Goal: Check status: Check status

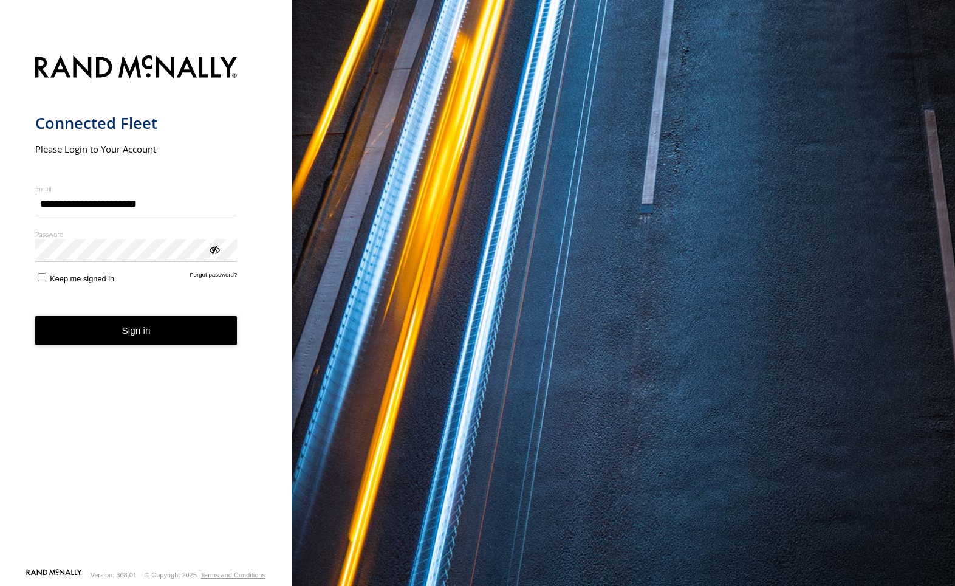
drag, startPoint x: 131, startPoint y: 329, endPoint x: 145, endPoint y: 332, distance: 14.3
click at [131, 328] on button "Sign in" at bounding box center [136, 331] width 202 height 30
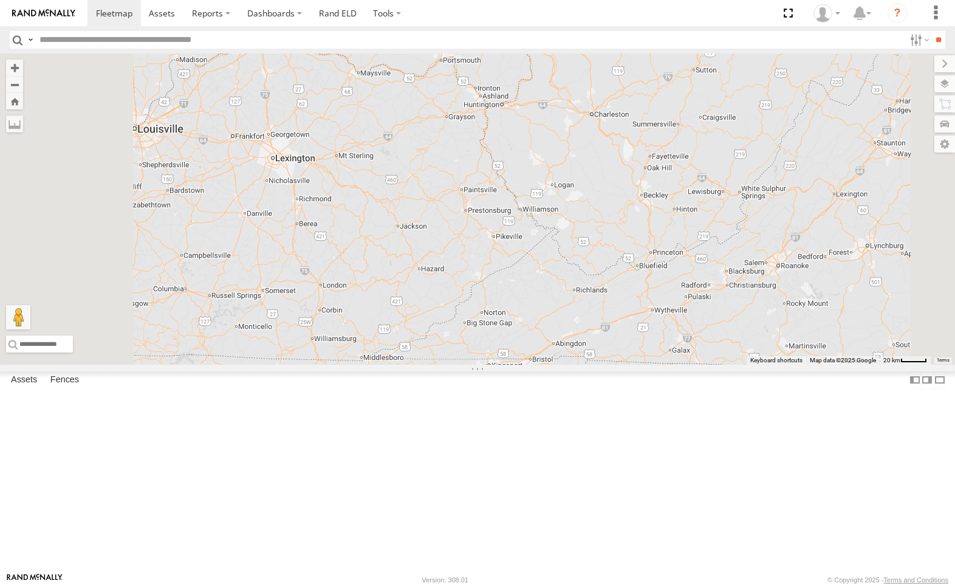
drag, startPoint x: 111, startPoint y: 66, endPoint x: 115, endPoint y: 75, distance: 10.6
click at [0, 0] on div "Asset Current Location 4036 All Assets I-77 [PERSON_NAME] 35.98231 -80.83794 Vi…" at bounding box center [0, 0] width 0 height 0
click at [0, 0] on div "4036" at bounding box center [0, 0] width 0 height 0
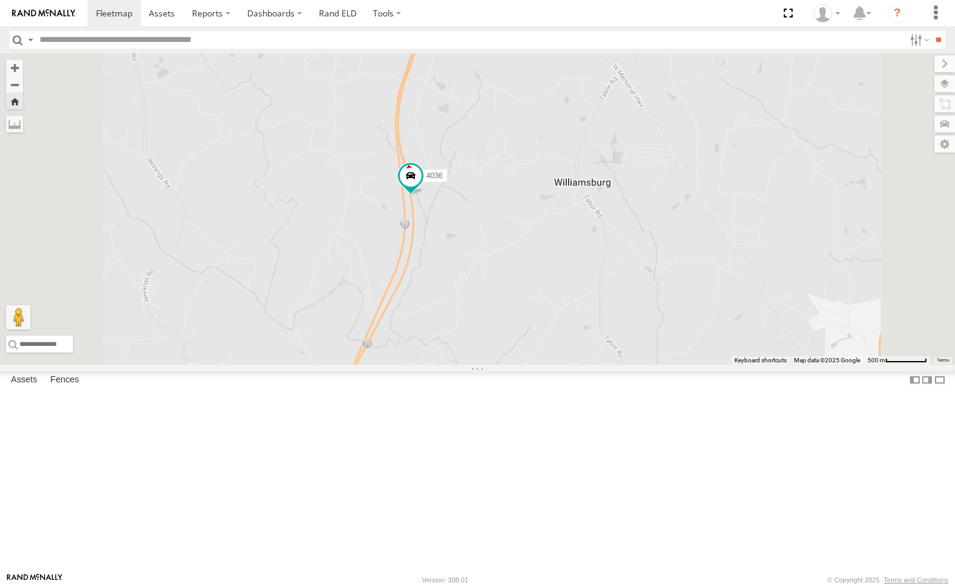
click at [0, 0] on span at bounding box center [0, 0] width 0 height 0
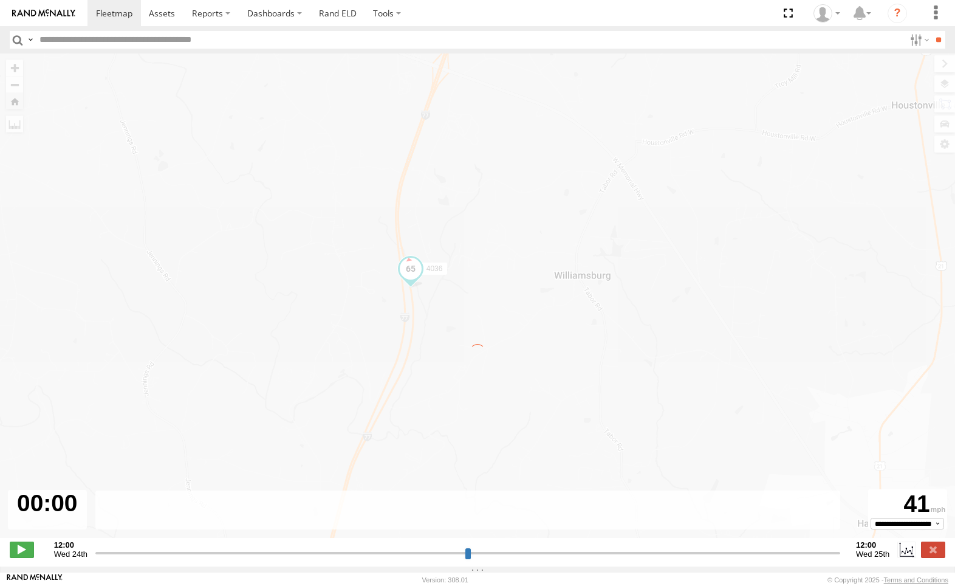
type input "**********"
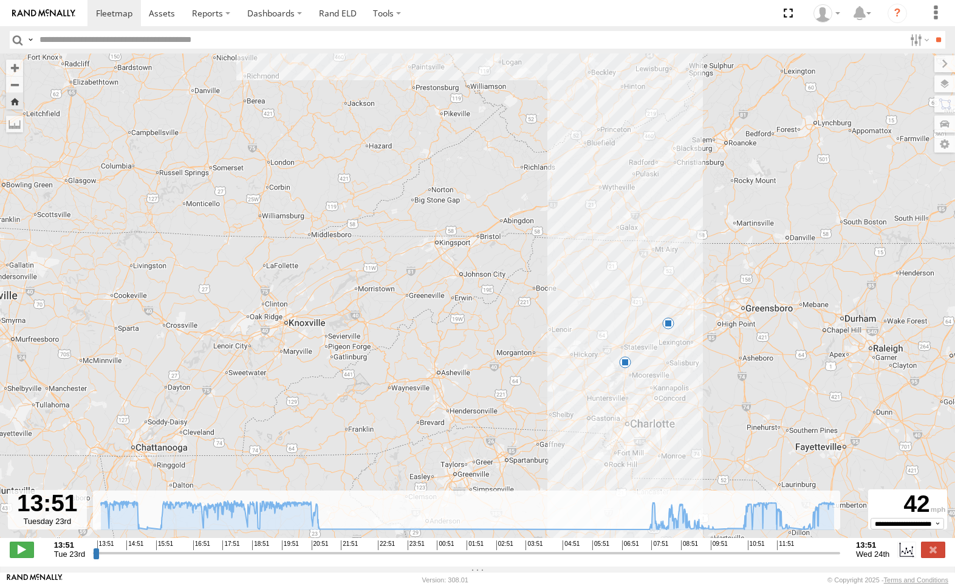
drag, startPoint x: 573, startPoint y: 394, endPoint x: 571, endPoint y: 287, distance: 106.4
click at [571, 287] on div "4036 15:24 Tue 12:23 Wed 9" at bounding box center [477, 301] width 955 height 497
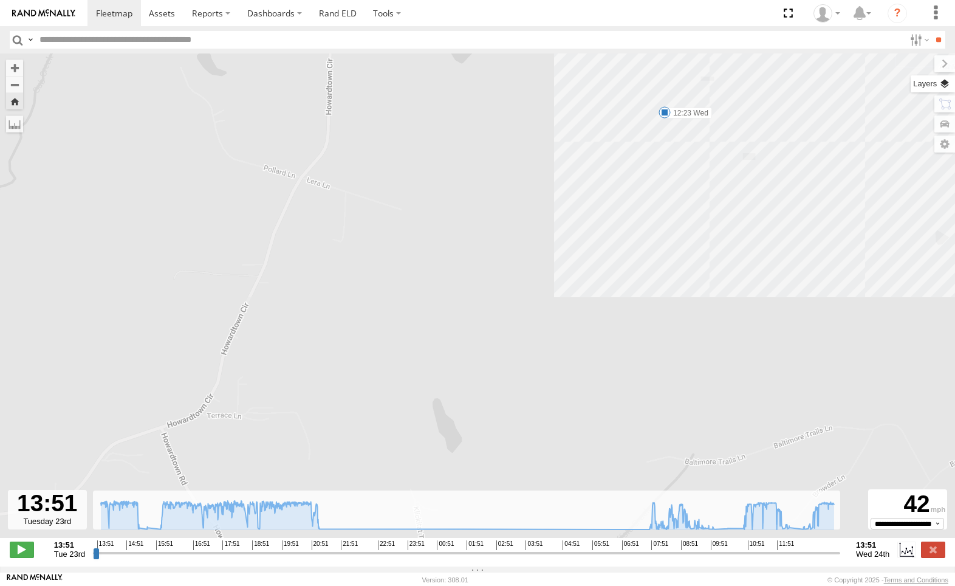
click at [944, 84] on label at bounding box center [933, 83] width 44 height 17
click at [0, 0] on span "Basemaps" at bounding box center [0, 0] width 0 height 0
click at [0, 0] on span "Satellite + Roadmap" at bounding box center [0, 0] width 0 height 0
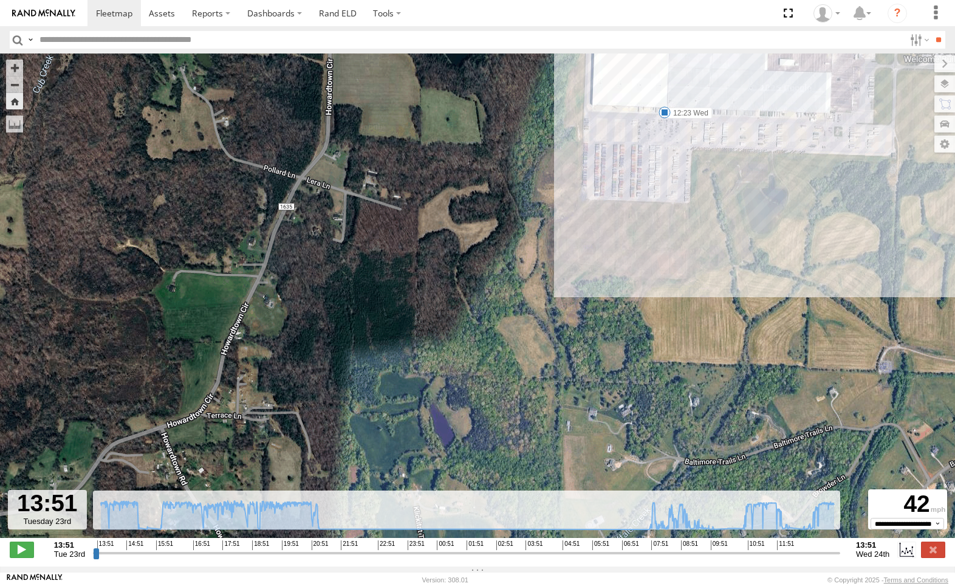
click at [0, 0] on label at bounding box center [0, 0] width 0 height 0
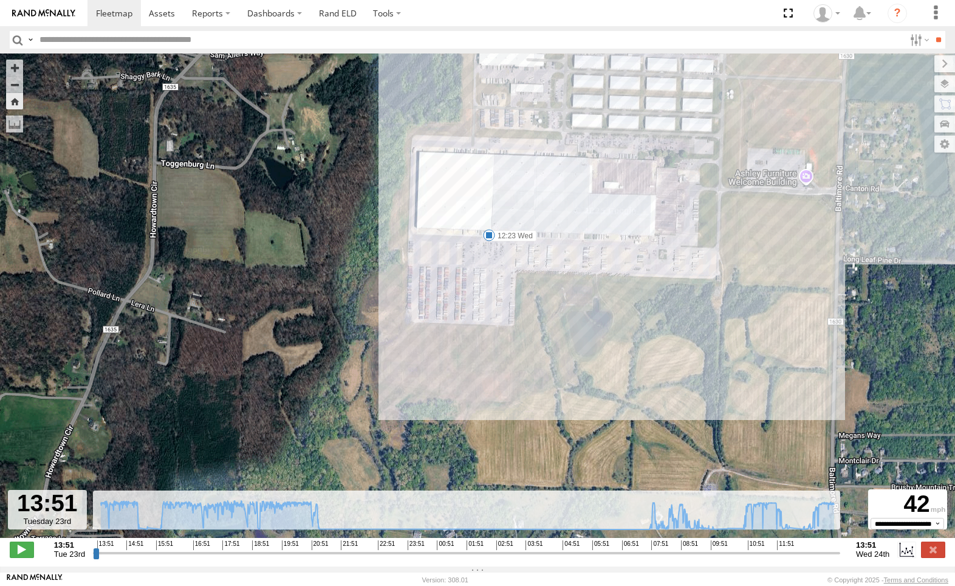
drag, startPoint x: 721, startPoint y: 107, endPoint x: 538, endPoint y: 269, distance: 244.1
click at [538, 269] on div "4036 15:24 Tue 12:23 Wed" at bounding box center [477, 301] width 955 height 497
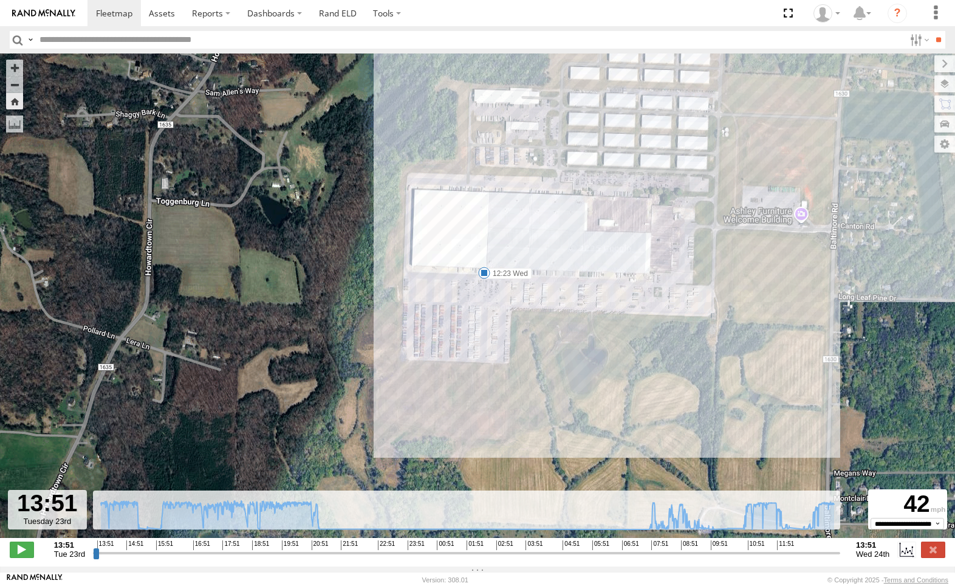
drag, startPoint x: 785, startPoint y: 65, endPoint x: 783, endPoint y: 72, distance: 6.9
click at [935, 64] on label at bounding box center [945, 63] width 21 height 17
drag, startPoint x: 109, startPoint y: 11, endPoint x: 140, endPoint y: 19, distance: 31.4
click at [109, 11] on span at bounding box center [114, 13] width 36 height 12
